Goal: Transaction & Acquisition: Subscribe to service/newsletter

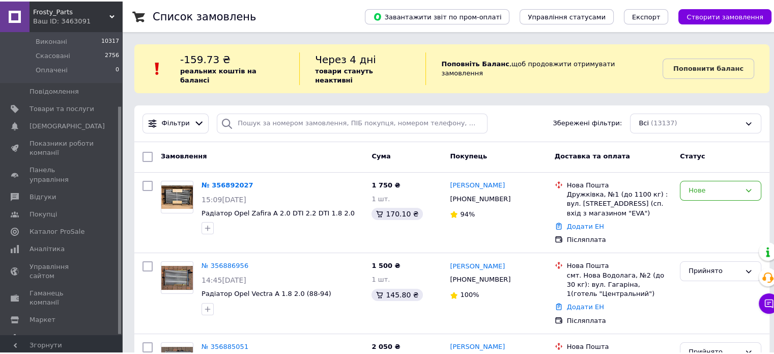
scroll to position [75, 0]
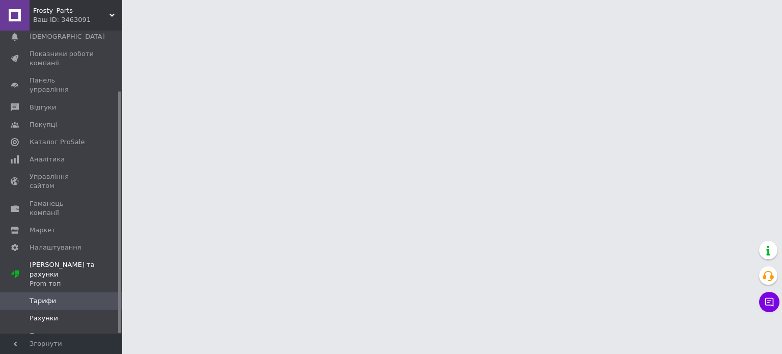
click at [61, 314] on span "Рахунки" at bounding box center [62, 318] width 65 height 9
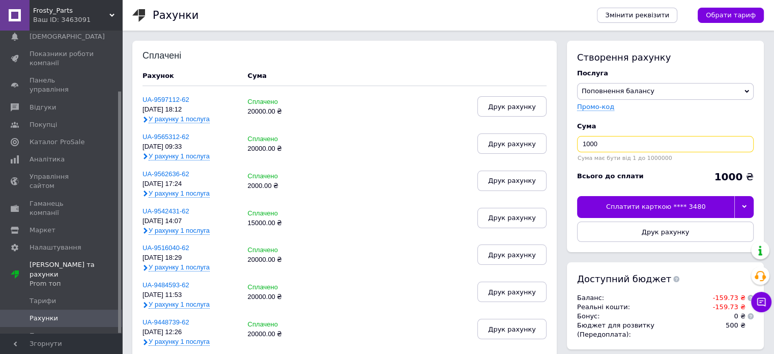
drag, startPoint x: 585, startPoint y: 145, endPoint x: 579, endPoint y: 142, distance: 6.8
click at [579, 142] on input "1000" at bounding box center [665, 144] width 177 height 16
type input "20000"
click at [742, 204] on icon at bounding box center [744, 206] width 5 height 5
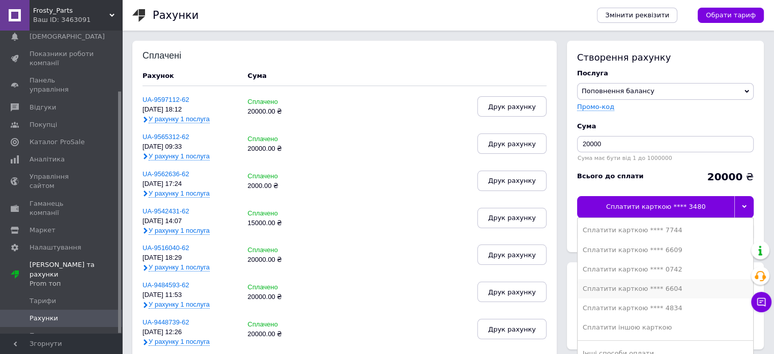
click at [625, 286] on div "Сплатити карткою **** 6604" at bounding box center [665, 288] width 165 height 9
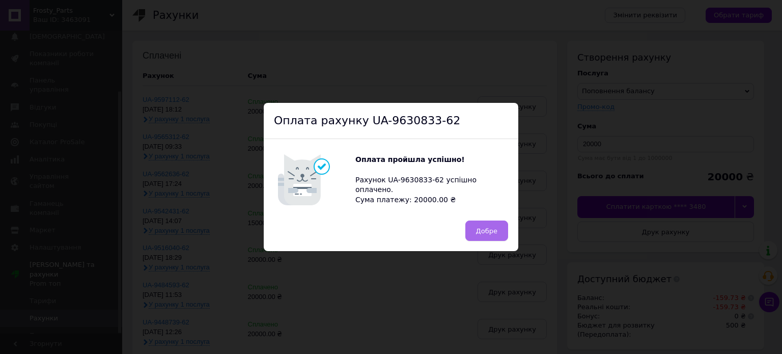
click at [481, 229] on span "Добре" at bounding box center [486, 231] width 21 height 8
